Goal: Check status: Check status

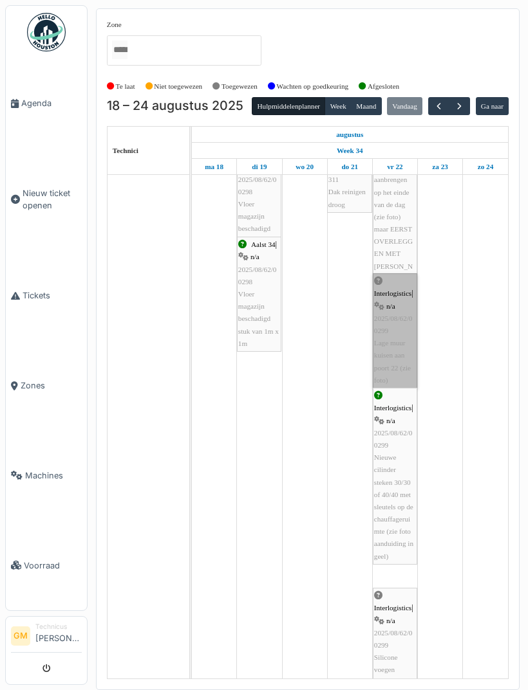
click at [404, 375] on link "Interlogistics | n/a 2025/08/62/00299 Lage muur kuisen aan poort 22 (zie foto)" at bounding box center [395, 330] width 44 height 115
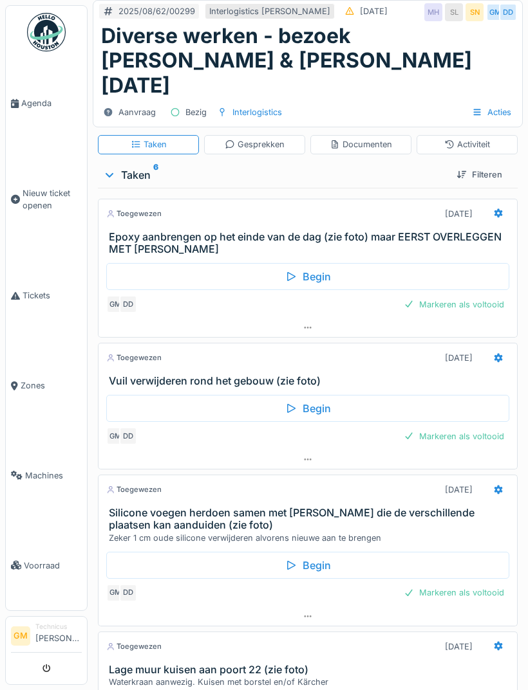
click at [387, 138] on div "Documenten" at bounding box center [360, 144] width 62 height 12
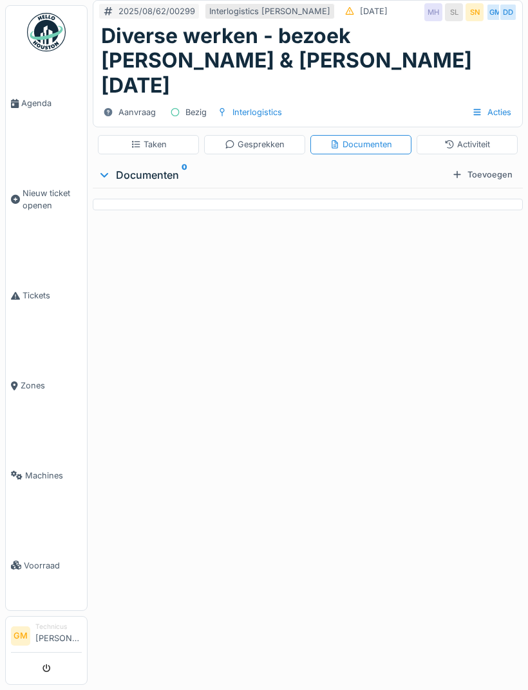
click at [377, 135] on div "Documenten" at bounding box center [360, 144] width 101 height 19
click at [389, 138] on div "Documenten" at bounding box center [360, 144] width 62 height 12
click at [169, 135] on div "Taken" at bounding box center [148, 144] width 101 height 19
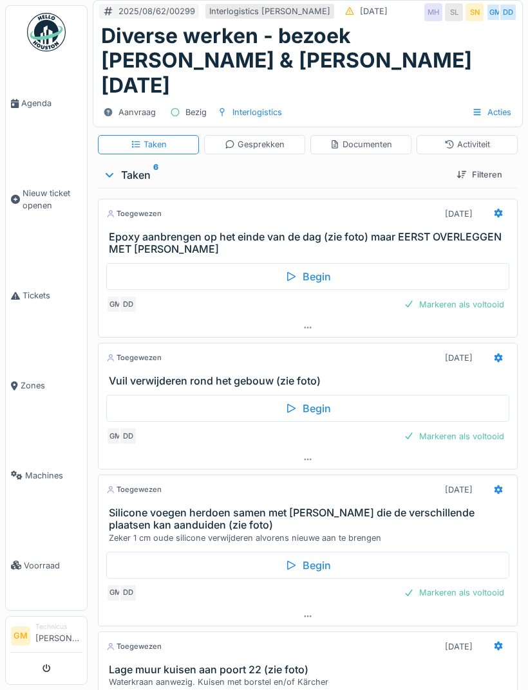
click at [302, 343] on div "[STREET_ADDRESS][DATE] verwijderen rond het gebouw (zie foto)" at bounding box center [308, 365] width 420 height 44
click at [312, 450] on div at bounding box center [307, 459] width 418 height 19
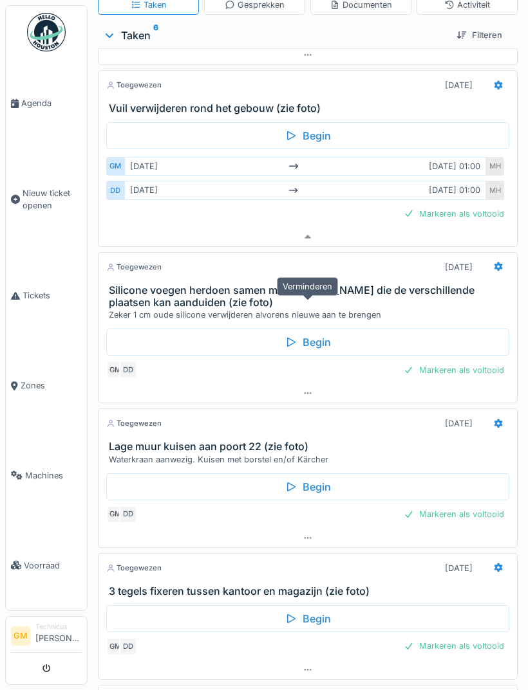
scroll to position [162, 0]
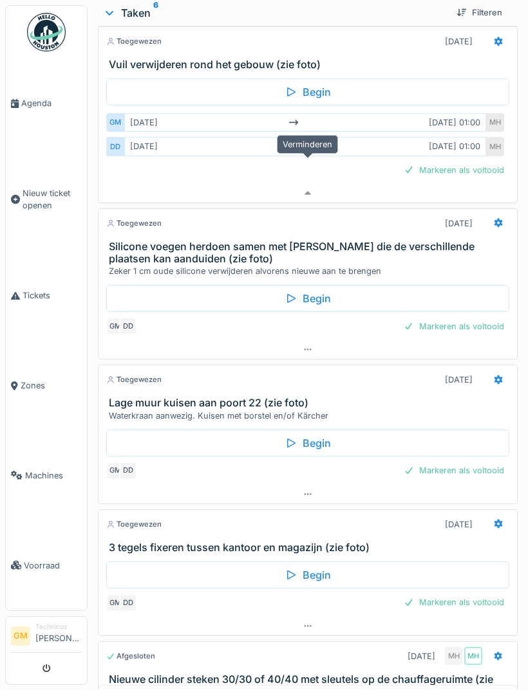
click at [320, 184] on div at bounding box center [307, 193] width 418 height 19
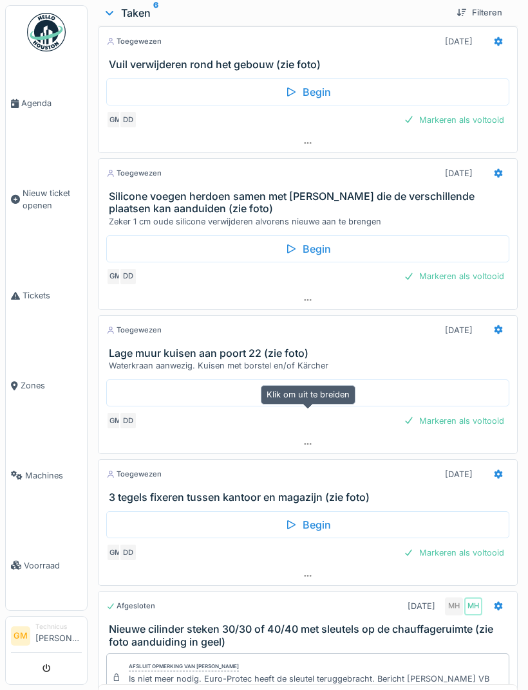
click at [315, 435] on div at bounding box center [307, 444] width 418 height 19
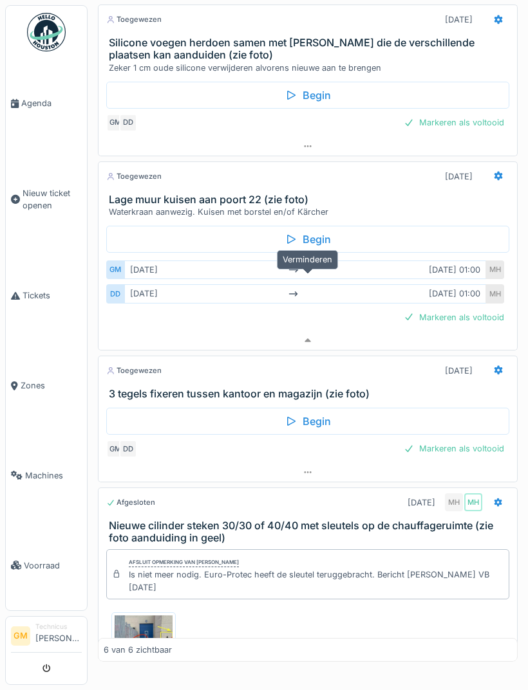
scroll to position [225, 0]
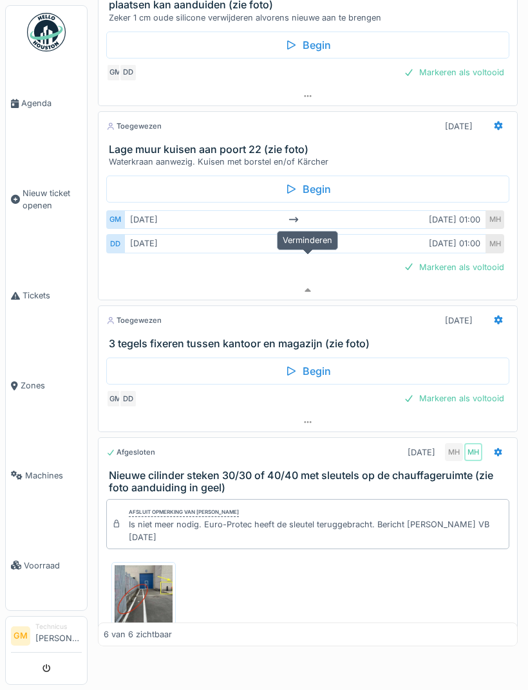
click at [156, 566] on img at bounding box center [144, 598] width 58 height 64
click at [144, 566] on img at bounding box center [144, 598] width 58 height 64
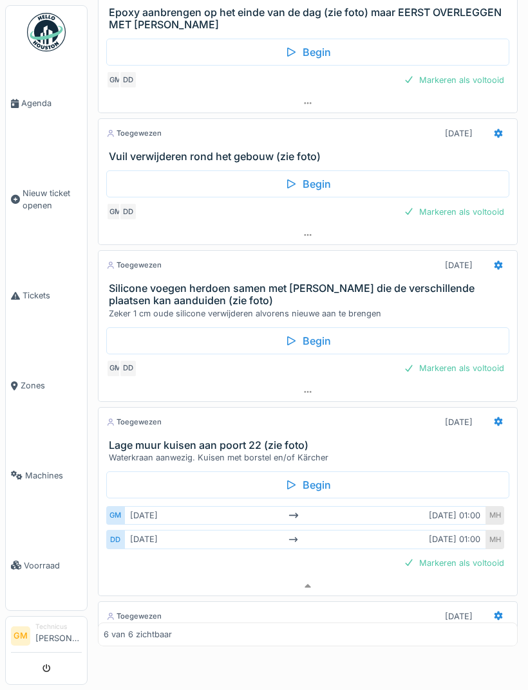
scroll to position [0, 0]
click at [326, 342] on div "Klik om uit te breiden" at bounding box center [308, 343] width 95 height 19
click at [330, 344] on div "Klik om uit te breiden" at bounding box center [308, 343] width 95 height 19
click at [315, 383] on div at bounding box center [307, 392] width 418 height 19
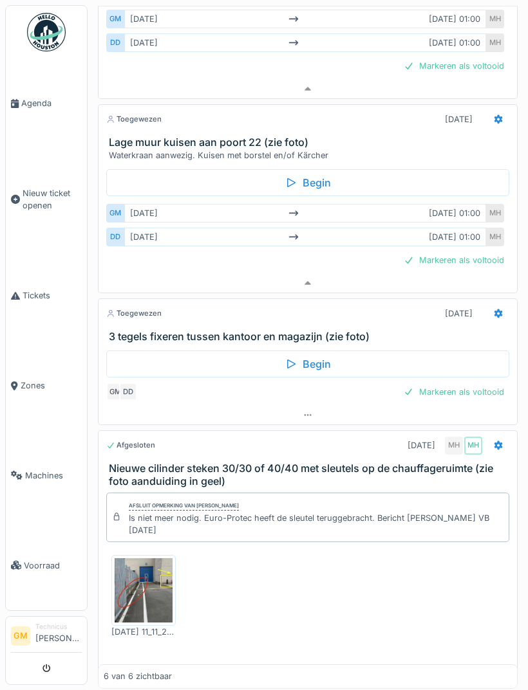
scroll to position [354, 0]
